Goal: Browse casually

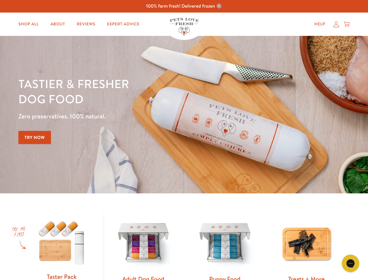
click at [184, 140] on div "Tastier & fresher dog food Zero preservatives. 100% natural. Try Now" at bounding box center [128, 114] width 221 height 77
click at [350, 263] on icon "Gorgias live chat" at bounding box center [350, 263] width 6 height 6
